Goal: Check status: Check status

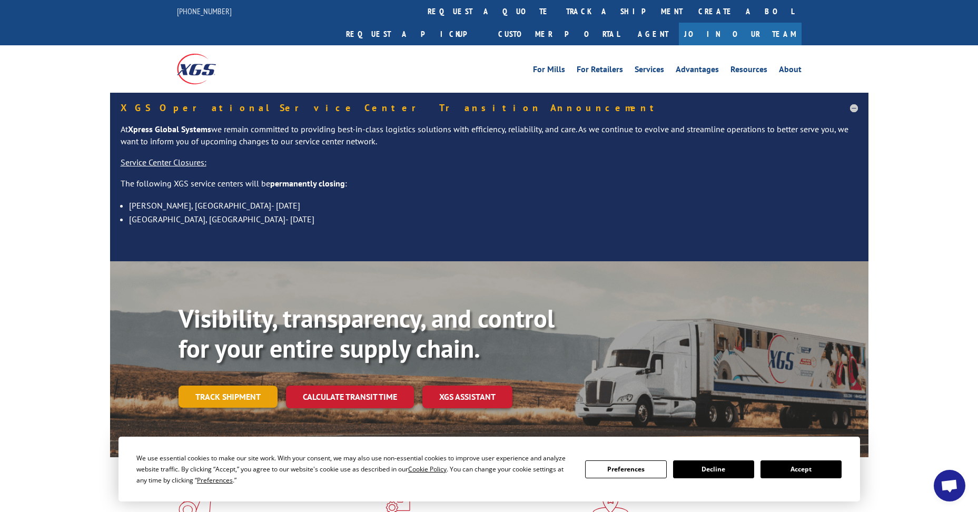
click at [228, 386] on link "Track shipment" at bounding box center [228, 397] width 99 height 22
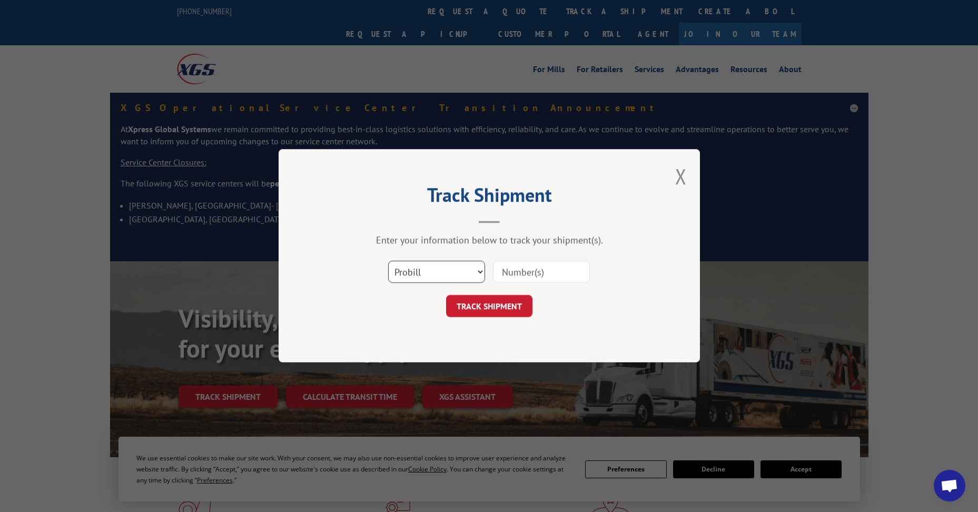
click at [449, 271] on select "Select category... Probill BOL PO" at bounding box center [436, 272] width 97 height 22
select select "bol"
click at [388, 261] on select "Select category... Probill BOL PO" at bounding box center [436, 272] width 97 height 22
click at [537, 274] on input at bounding box center [541, 272] width 97 height 22
paste input "5126285"
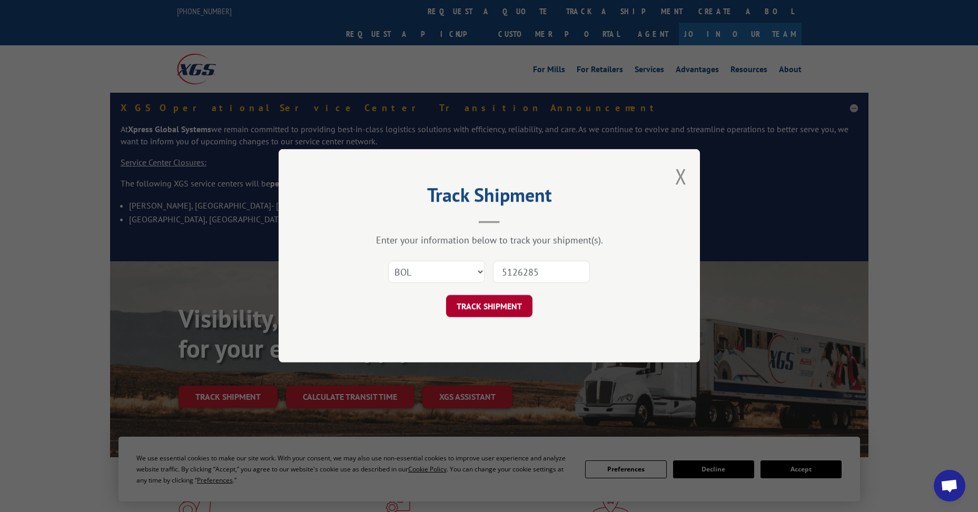
type input "5126285"
click at [499, 303] on button "TRACK SHIPMENT" at bounding box center [489, 307] width 86 height 22
